Goal: Navigation & Orientation: Understand site structure

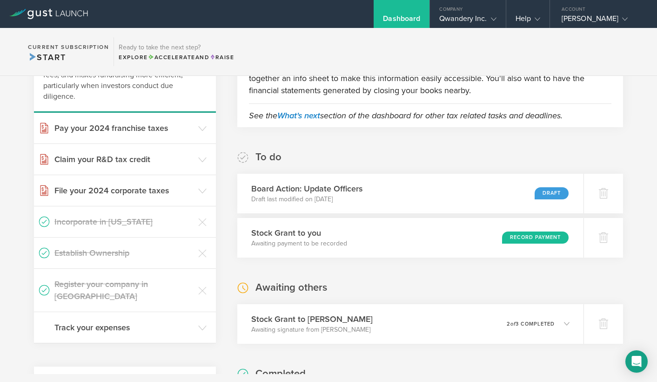
scroll to position [186, 0]
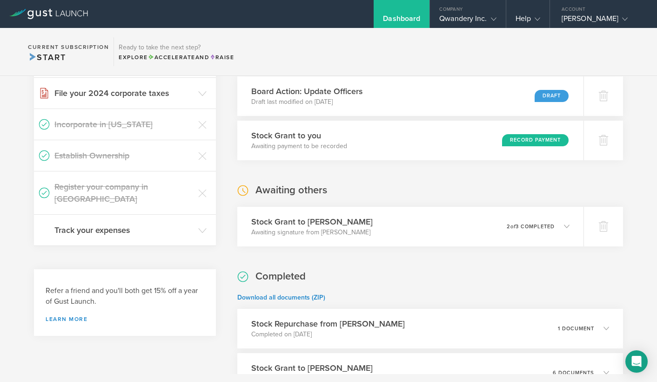
click at [641, 140] on div "What's next? Compliance Team Fundraising Staying compliant saves you from hassl…" at bounding box center [328, 281] width 657 height 782
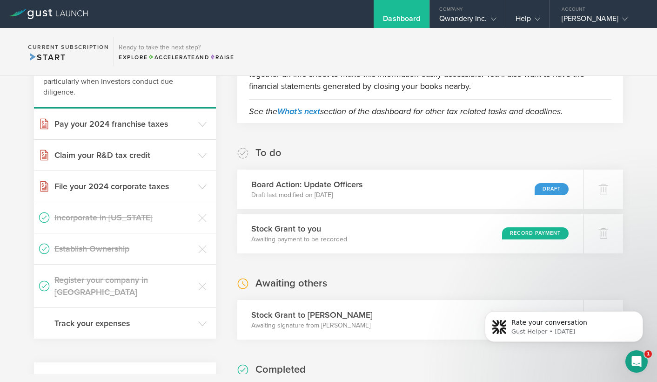
scroll to position [0, 0]
click at [297, 196] on p "Draft last modified on Aug 8, 2025" at bounding box center [305, 194] width 114 height 9
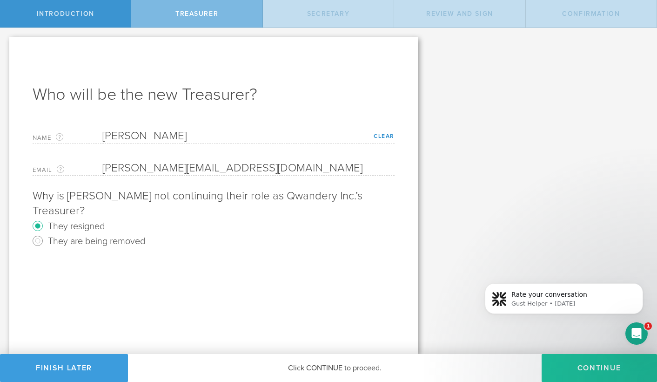
click at [575, 371] on button "Continue" at bounding box center [599, 368] width 115 height 28
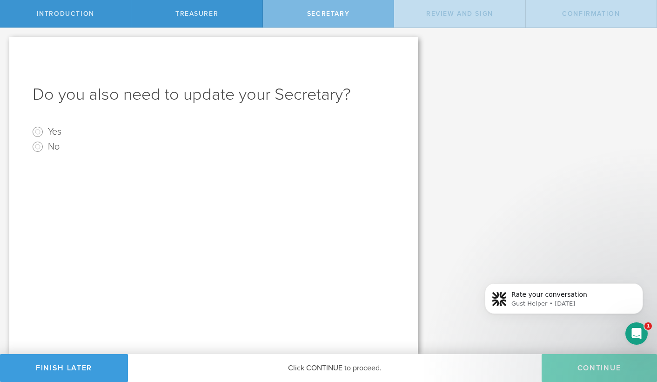
click at [50, 150] on label "No" at bounding box center [54, 145] width 12 height 13
click at [45, 150] on input "No" at bounding box center [37, 146] width 15 height 15
radio input "true"
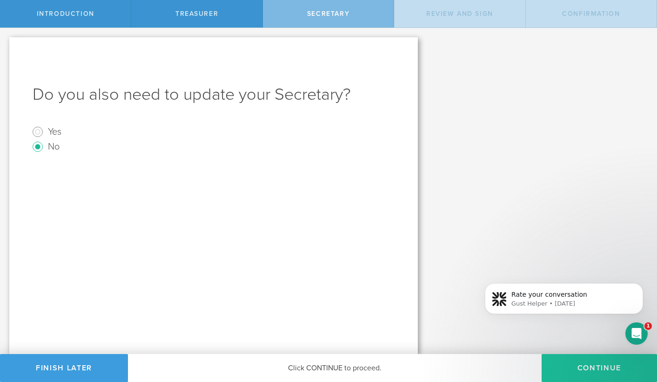
click at [605, 367] on button "Continue" at bounding box center [599, 368] width 115 height 28
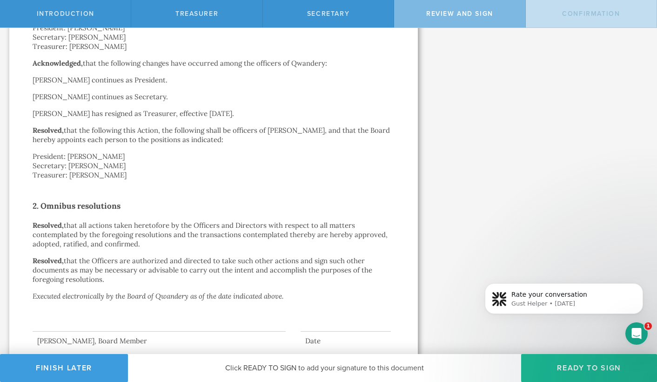
scroll to position [255, 0]
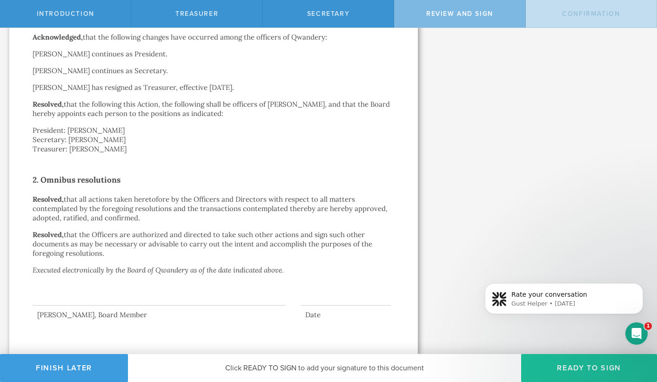
click at [600, 366] on button "Ready to Sign" at bounding box center [589, 368] width 136 height 28
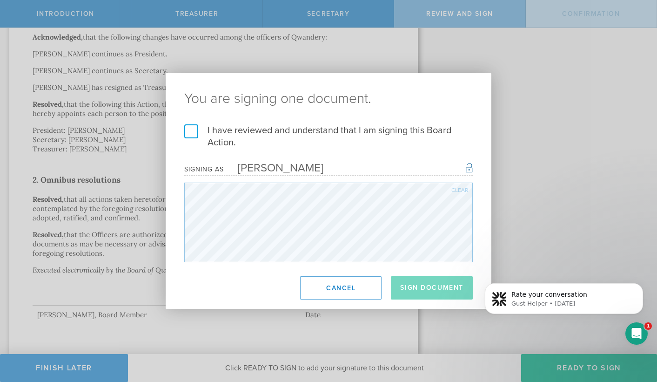
click at [191, 131] on label "I have reviewed and understand that I am signing this Board Action." at bounding box center [328, 136] width 289 height 24
click at [0, 0] on input "I have reviewed and understand that I am signing this Board Action." at bounding box center [0, 0] width 0 height 0
click at [431, 289] on button "Sign Document" at bounding box center [432, 287] width 82 height 23
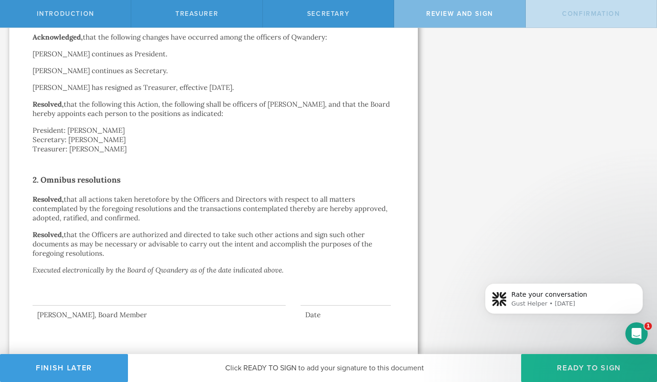
scroll to position [0, 0]
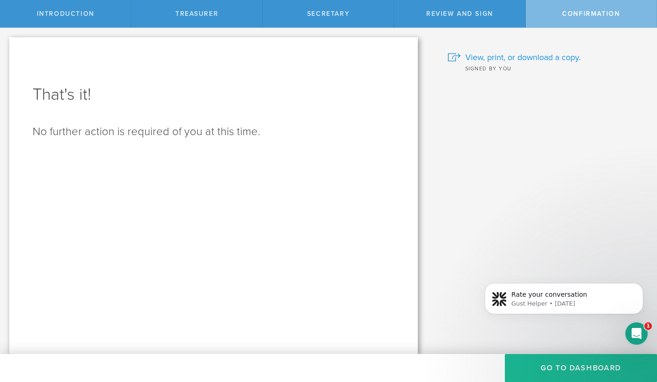
click at [566, 59] on span "View, print, or download a copy." at bounding box center [522, 57] width 115 height 12
click at [570, 368] on button "Go To Dashboard" at bounding box center [581, 368] width 152 height 28
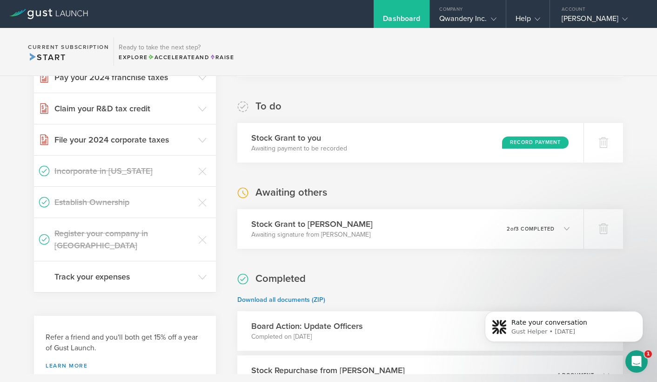
click at [633, 142] on div "What's next? Compliance Team Fundraising Staying compliant saves you from hassl…" at bounding box center [328, 327] width 657 height 782
click at [637, 157] on div "What's next? Compliance Team Fundraising Staying compliant saves you from hassl…" at bounding box center [328, 327] width 657 height 782
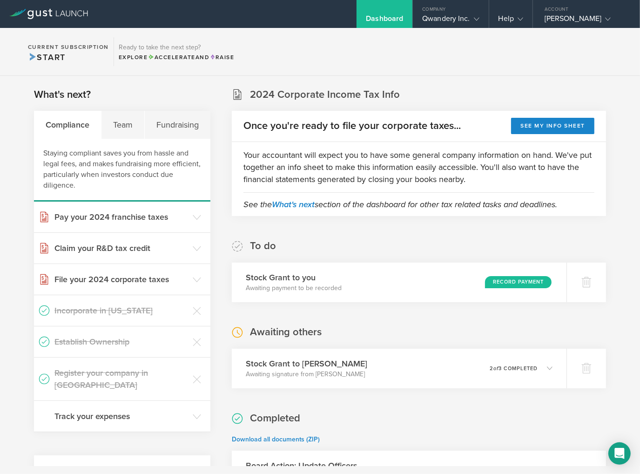
click at [622, 201] on div "What's next? Compliance Team Fundraising Staying compliant saves you from hassl…" at bounding box center [320, 467] width 640 height 782
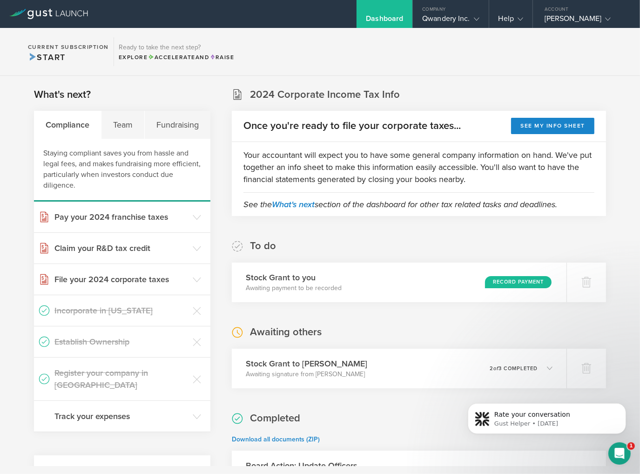
click at [618, 317] on div "What's next? Compliance Team Fundraising Staying compliant saves you from hassl…" at bounding box center [320, 467] width 640 height 782
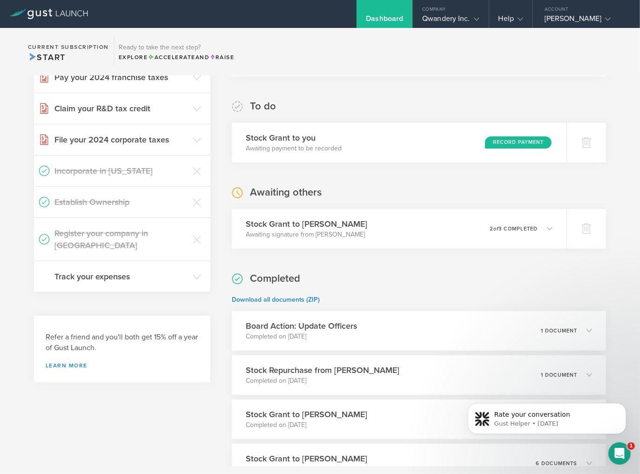
click at [625, 308] on div "What's next? Compliance Team Fundraising Staying compliant saves you from hassl…" at bounding box center [320, 327] width 640 height 782
click at [620, 285] on div "What's next? Compliance Team Fundraising Staying compliant saves you from hassl…" at bounding box center [320, 327] width 640 height 782
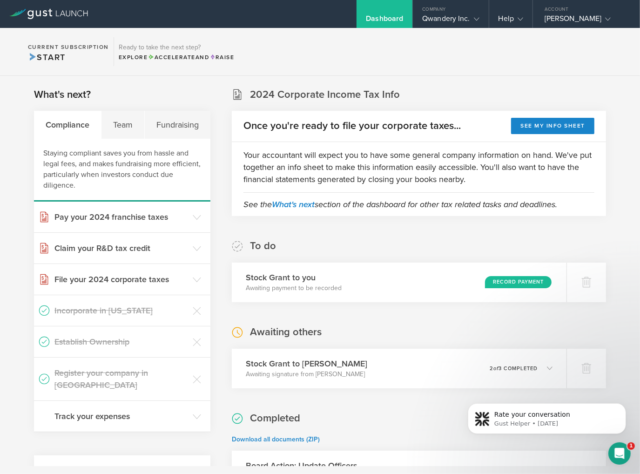
click at [614, 272] on div "What's next? Compliance Team Fundraising Staying compliant saves you from hassl…" at bounding box center [320, 467] width 640 height 782
click at [617, 275] on div "What's next? Compliance Team Fundraising Staying compliant saves you from hassl…" at bounding box center [320, 467] width 640 height 782
click at [115, 128] on div "Team" at bounding box center [122, 125] width 43 height 28
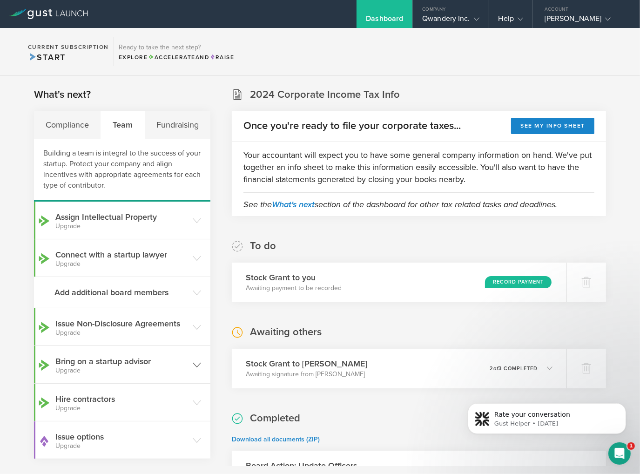
click at [169, 356] on h3 "Bring on a startup advisor Upgrade" at bounding box center [121, 364] width 133 height 19
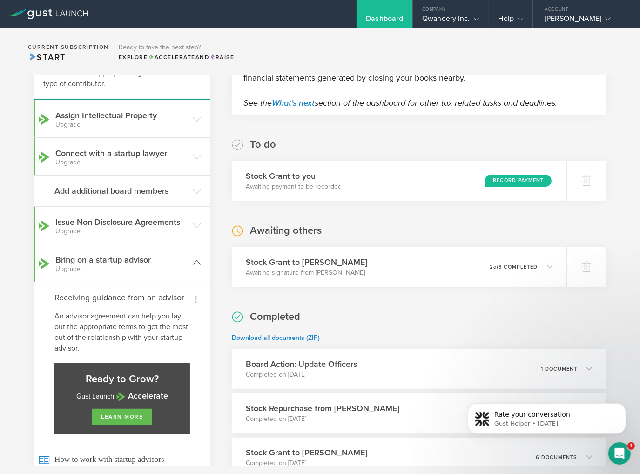
scroll to position [140, 0]
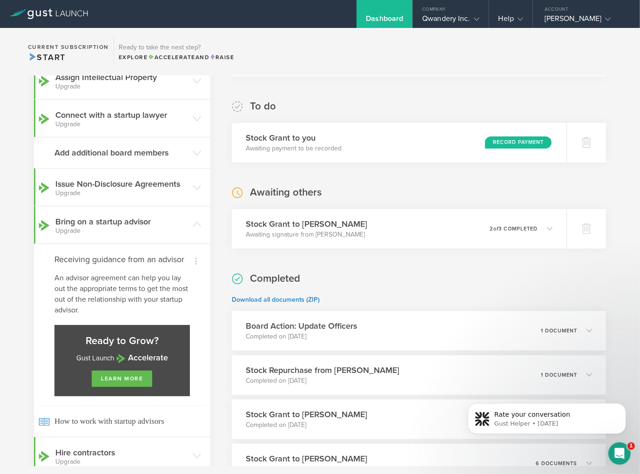
click at [215, 336] on div "What's next? Compliance Team Fundraising Building a team is integral to the suc…" at bounding box center [320, 327] width 640 height 782
click at [215, 347] on div "What's next? Compliance Team Fundraising Building a team is integral to the suc…" at bounding box center [320, 327] width 640 height 782
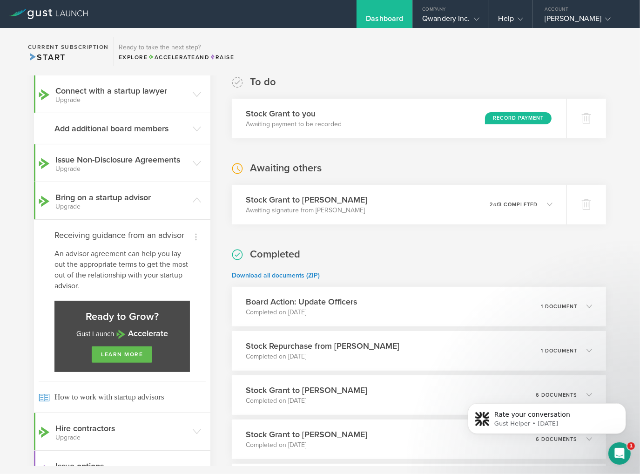
scroll to position [186, 0]
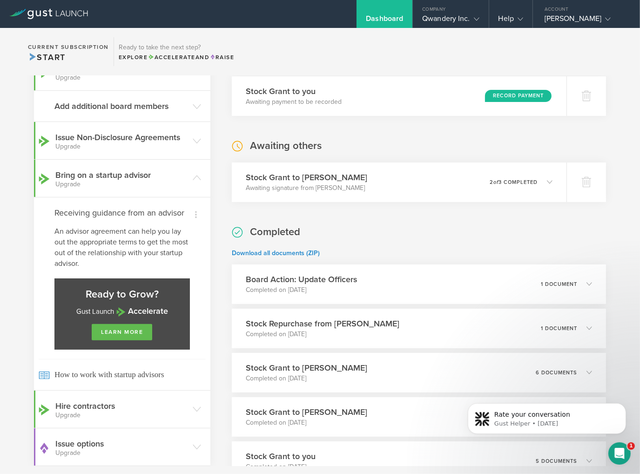
click at [215, 347] on div "What's next? Compliance Team Fundraising Building a team is integral to the suc…" at bounding box center [320, 281] width 640 height 782
click at [215, 340] on div "What's next? Compliance Team Fundraising Building a team is integral to the suc…" at bounding box center [320, 281] width 640 height 782
click at [195, 448] on icon at bounding box center [197, 447] width 8 height 8
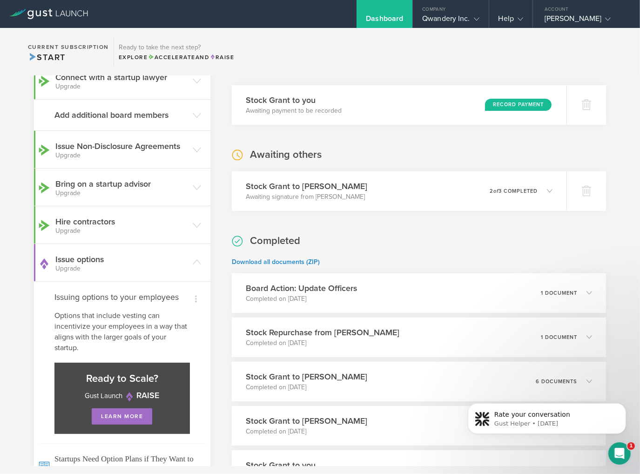
scroll to position [0, 0]
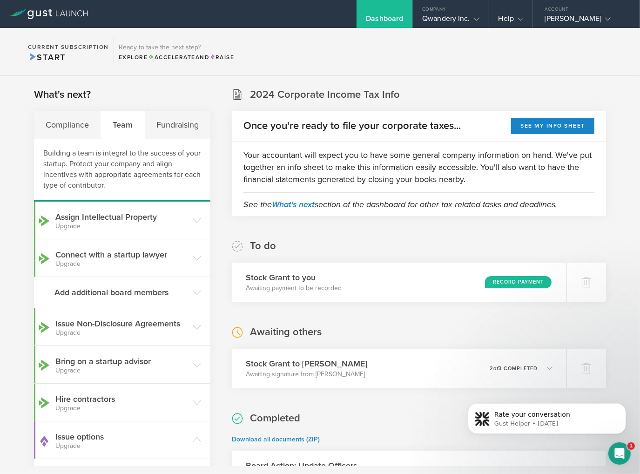
click at [219, 218] on div "What's next? Compliance Team Fundraising Building a team is integral to the suc…" at bounding box center [320, 467] width 640 height 782
click at [214, 250] on div "What's next? Compliance Team Fundraising Building a team is integral to the suc…" at bounding box center [320, 467] width 640 height 782
click at [201, 257] on header "Connect with a startup lawyer Upgrade" at bounding box center [122, 257] width 176 height 37
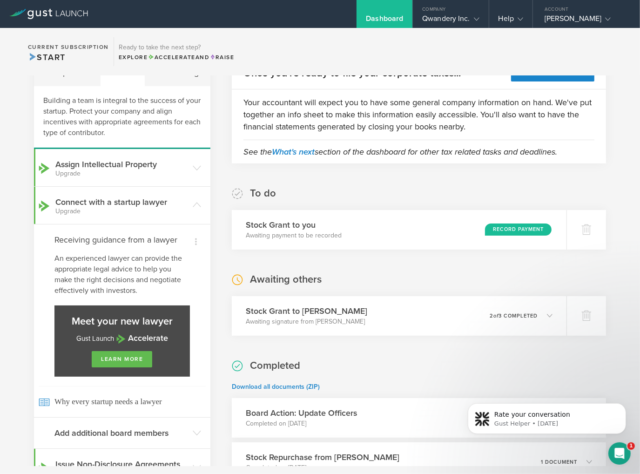
scroll to position [93, 0]
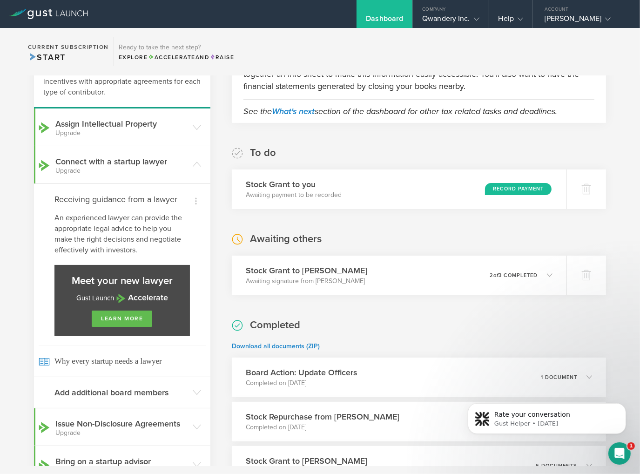
click at [216, 268] on div "What's next? Compliance Team Fundraising Building a team is integral to the suc…" at bounding box center [320, 374] width 640 height 782
click at [207, 380] on header "Add additional board members" at bounding box center [122, 392] width 176 height 31
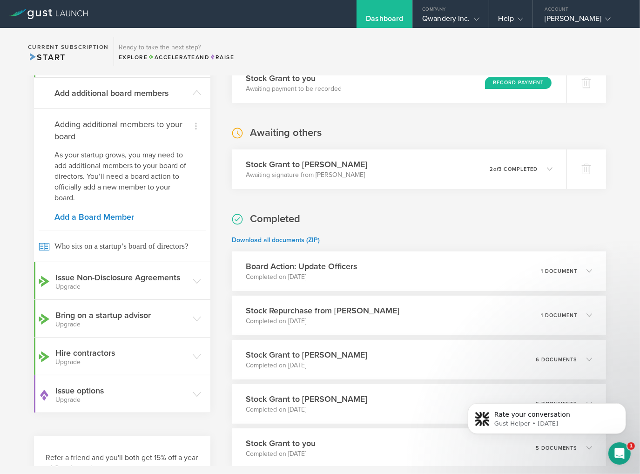
scroll to position [140, 0]
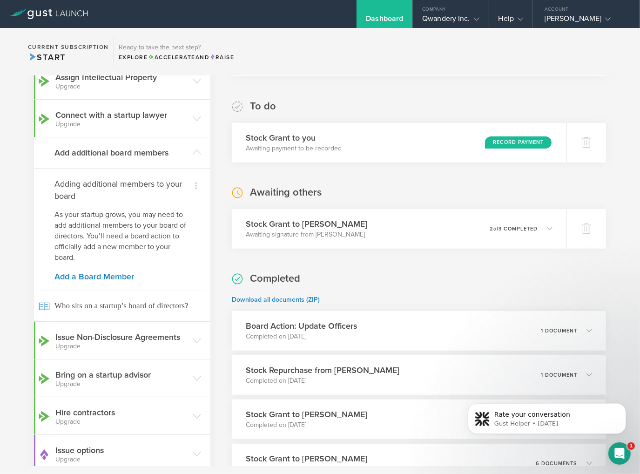
click at [223, 261] on div "What's next? Compliance Team Fundraising Building a team is integral to the suc…" at bounding box center [320, 327] width 640 height 782
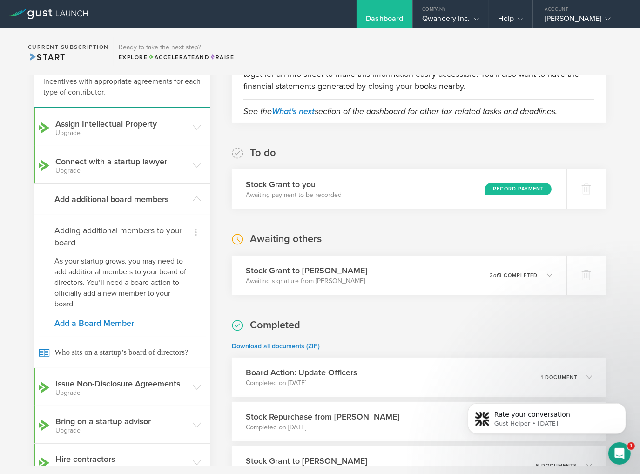
scroll to position [93, 0]
click at [216, 258] on div "What's next? Compliance Team Fundraising Building a team is integral to the suc…" at bounding box center [320, 374] width 640 height 782
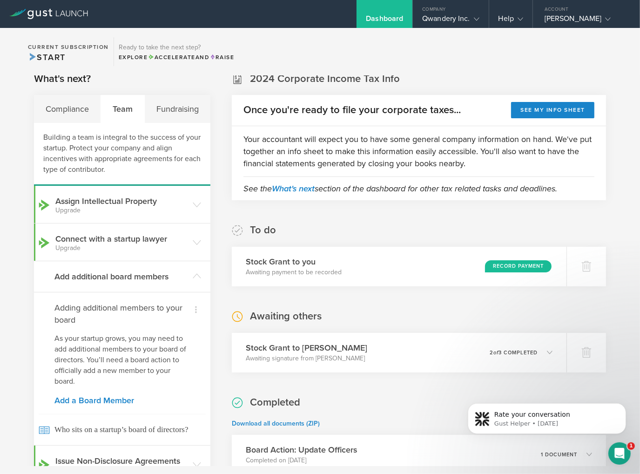
scroll to position [0, 0]
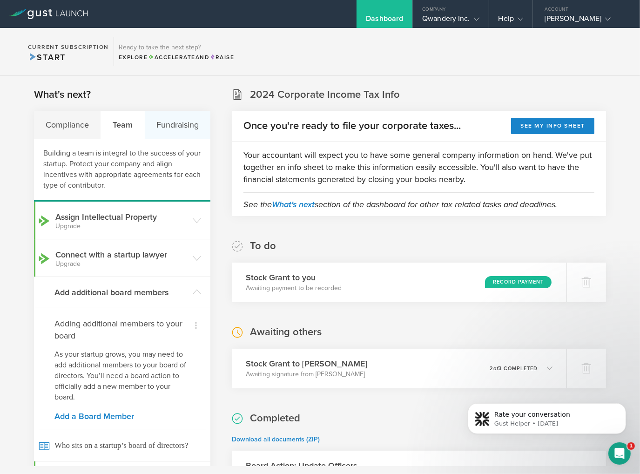
click at [166, 119] on div "Fundraising" at bounding box center [178, 125] width 66 height 28
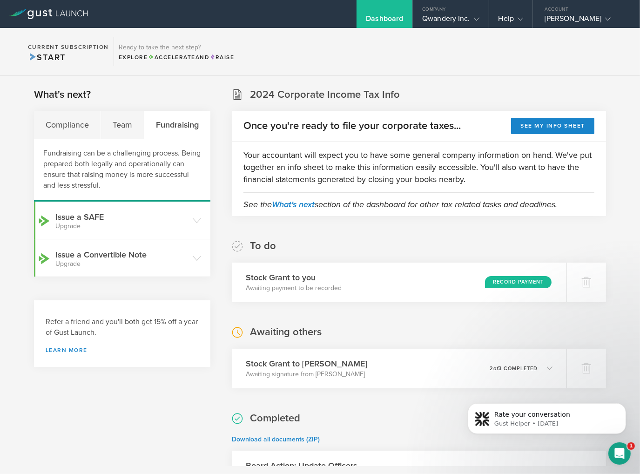
click at [442, 58] on section "Current Subscription Start Ready to take the next step? Explore Accelerate and …" at bounding box center [320, 52] width 640 height 48
click at [475, 13] on div "Company" at bounding box center [450, 7] width 75 height 14
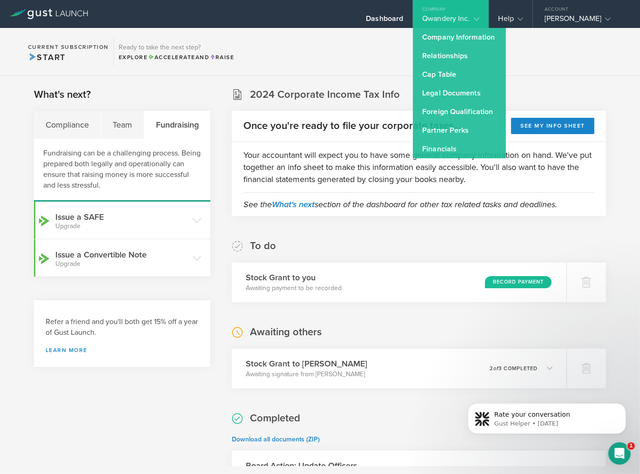
click at [357, 50] on section "Current Subscription Start Ready to take the next step? Explore Accelerate and …" at bounding box center [320, 52] width 640 height 48
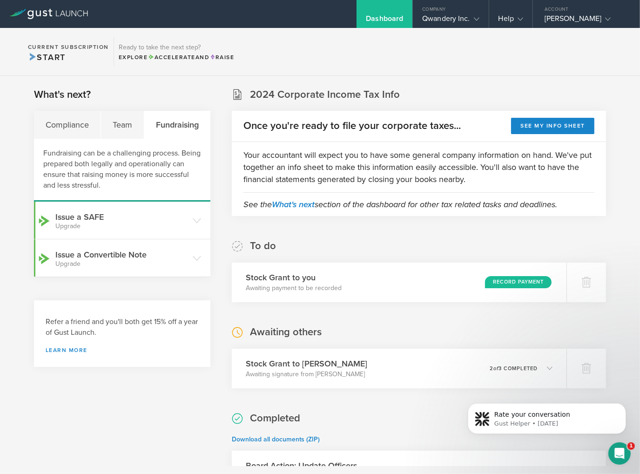
click at [343, 59] on section "Current Subscription Start Ready to take the next step? Explore Accelerate and …" at bounding box center [320, 52] width 640 height 48
click at [391, 55] on section "Current Subscription Start Ready to take the next step? Explore Accelerate and …" at bounding box center [320, 52] width 640 height 48
click at [456, 56] on section "Current Subscription Start Ready to take the next step? Explore Accelerate and …" at bounding box center [320, 52] width 640 height 48
click at [483, 23] on div "Qwandery Inc." at bounding box center [450, 21] width 75 height 14
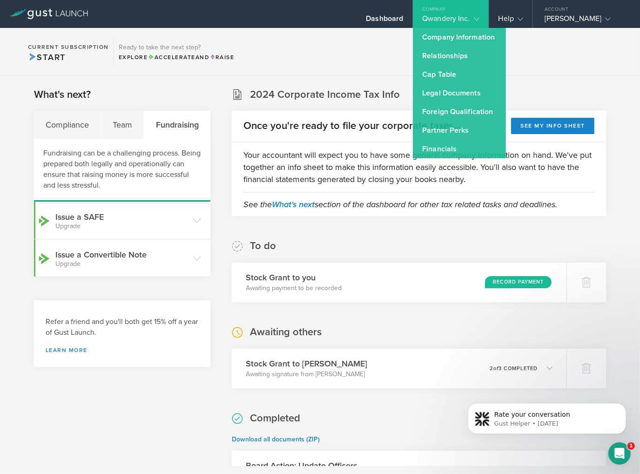
click at [537, 74] on section "Current Subscription Start Ready to take the next step? Explore Accelerate and …" at bounding box center [320, 52] width 640 height 48
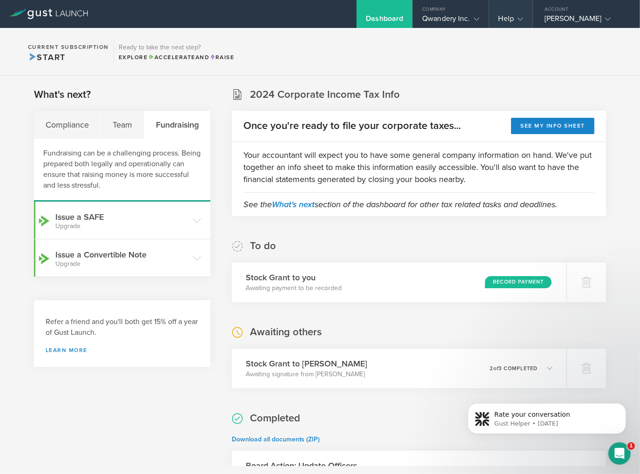
click at [514, 23] on gust-icon at bounding box center [518, 18] width 9 height 9
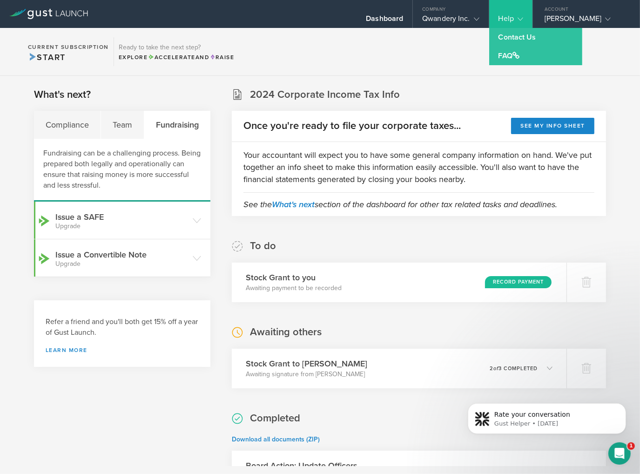
click at [452, 48] on section "Current Subscription Start Ready to take the next step? Explore Accelerate and …" at bounding box center [320, 52] width 640 height 48
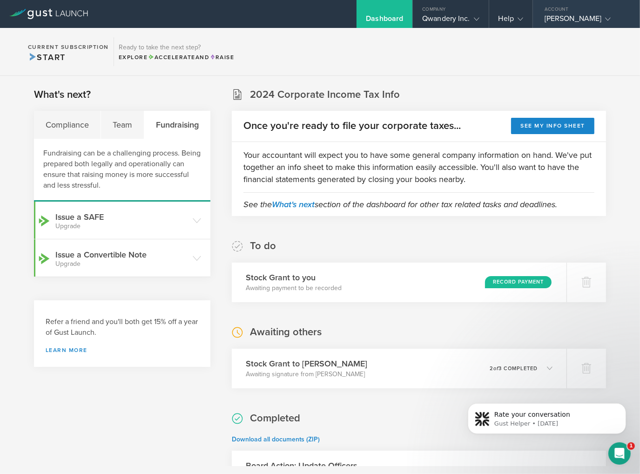
click at [601, 22] on gust-icon at bounding box center [605, 18] width 9 height 9
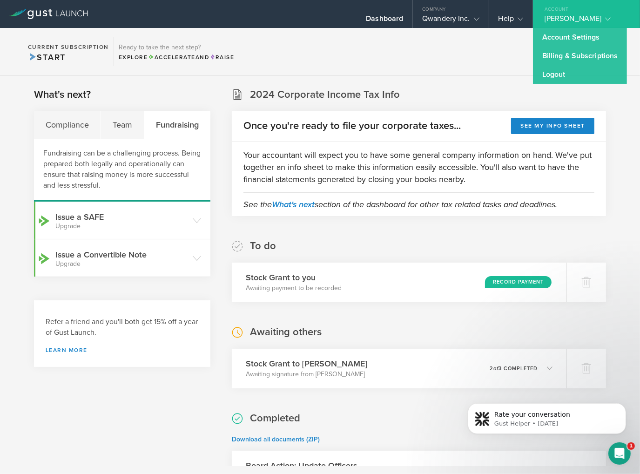
click at [398, 49] on section "Current Subscription Start Ready to take the next step? Explore Accelerate and …" at bounding box center [320, 52] width 640 height 48
